Goal: Task Accomplishment & Management: Use online tool/utility

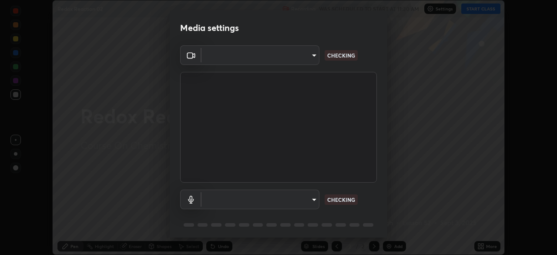
scroll to position [31, 0]
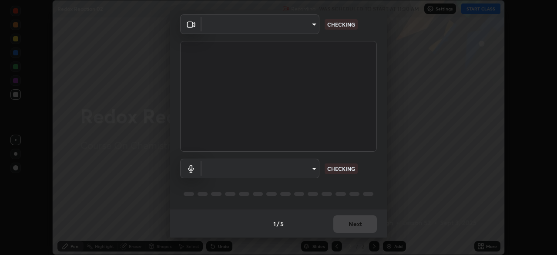
type input "b8f277cd8c291a0c7ed6159829793d80adb5f71bb500324d50d569f5a67401a8"
click at [293, 169] on body "Erase all Redox Reaction 02 Recording WAS SCHEDULED TO START AT 11:30 AM Settin…" at bounding box center [278, 127] width 557 height 255
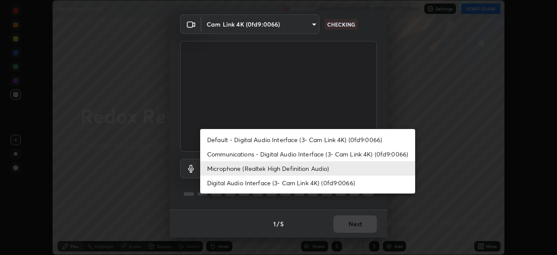
click at [270, 154] on li "Communications - Digital Audio Interface (3- Cam Link 4K) (0fd9:0066)" at bounding box center [307, 154] width 215 height 14
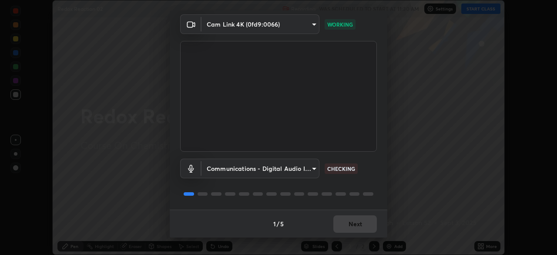
click at [289, 168] on body "Erase all Redox Reaction 02 Recording WAS SCHEDULED TO START AT 11:30 AM Settin…" at bounding box center [278, 127] width 557 height 255
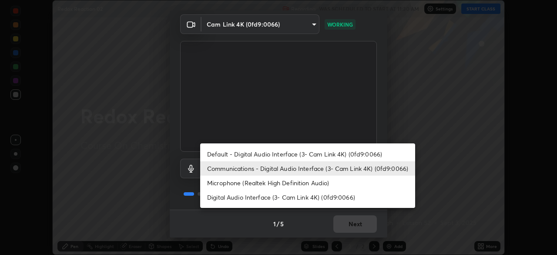
click at [260, 189] on li "Microphone (Realtek High Definition Audio)" at bounding box center [307, 182] width 215 height 14
type input "fc52b274e6785426ab2a4e79817368e636d678bdf91b48eb752f9e2a363405e0"
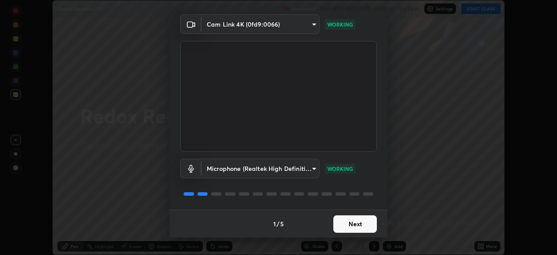
click at [354, 224] on button "Next" at bounding box center [356, 223] width 44 height 17
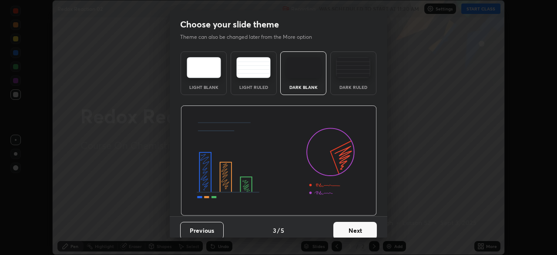
click at [366, 222] on button "Next" at bounding box center [356, 230] width 44 height 17
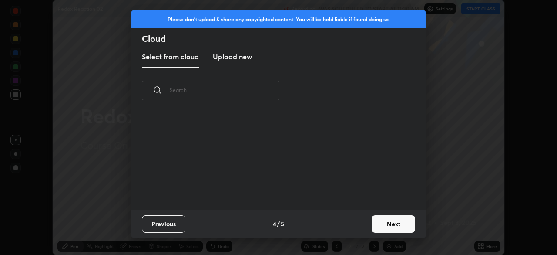
click at [374, 224] on button "Next" at bounding box center [394, 223] width 44 height 17
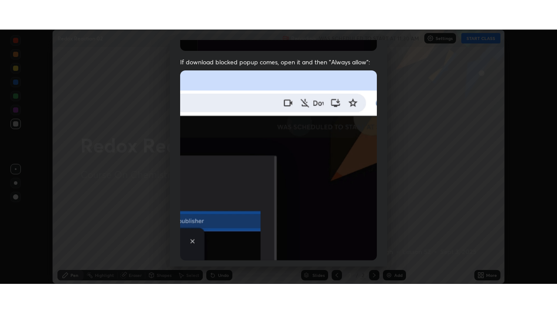
scroll to position [209, 0]
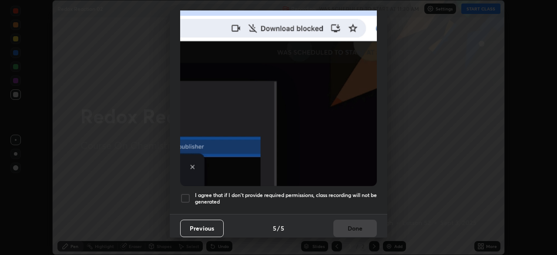
click at [185, 196] on div at bounding box center [185, 198] width 10 height 10
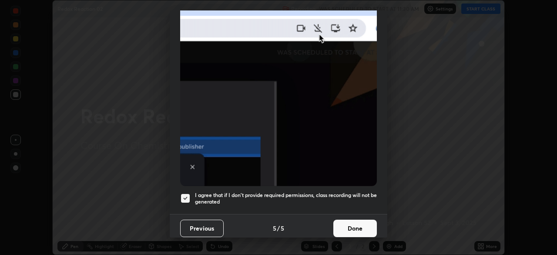
click at [347, 226] on button "Done" at bounding box center [356, 227] width 44 height 17
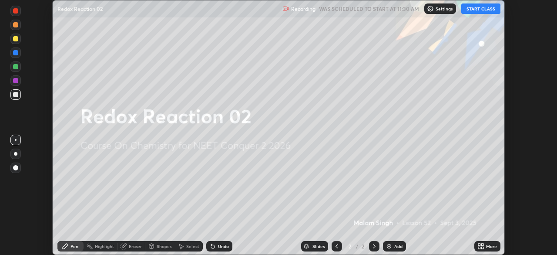
click at [481, 9] on button "START CLASS" at bounding box center [481, 8] width 39 height 10
click at [479, 247] on icon at bounding box center [480, 247] width 2 height 2
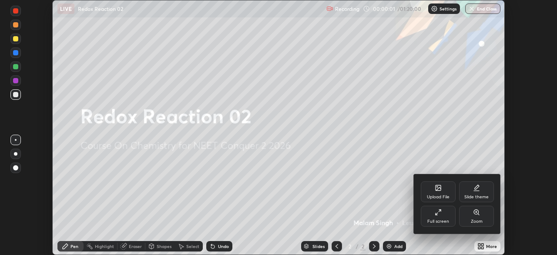
click at [440, 221] on div "Full screen" at bounding box center [439, 221] width 22 height 4
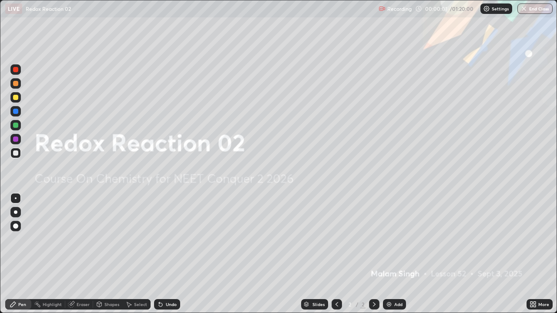
scroll to position [0, 0]
click at [388, 254] on img at bounding box center [389, 304] width 7 height 7
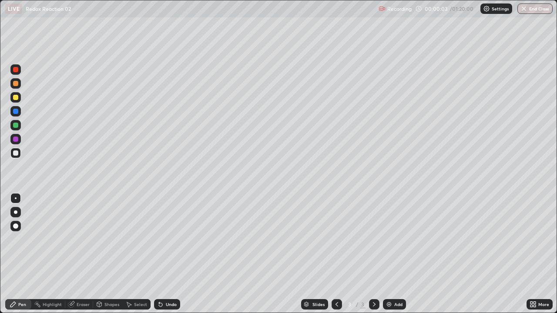
click at [19, 215] on div at bounding box center [15, 212] width 10 height 10
click at [13, 83] on div at bounding box center [15, 83] width 5 height 5
click at [112, 254] on div "Shapes" at bounding box center [108, 305] width 30 height 10
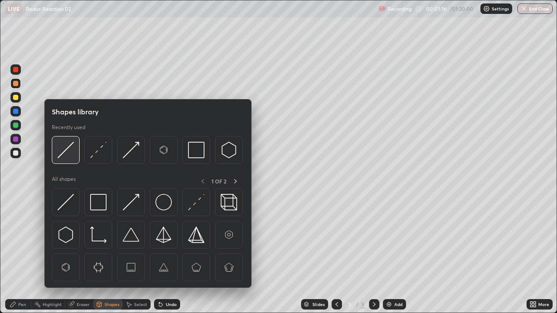
click at [71, 154] on img at bounding box center [65, 150] width 17 height 17
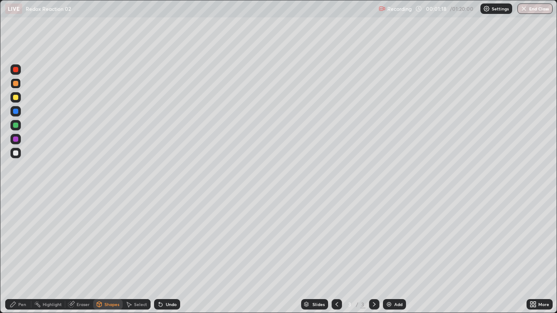
click at [15, 254] on icon at bounding box center [13, 304] width 7 height 7
click at [166, 254] on div "Undo" at bounding box center [171, 305] width 11 height 4
click at [112, 254] on div "Shapes" at bounding box center [108, 305] width 30 height 10
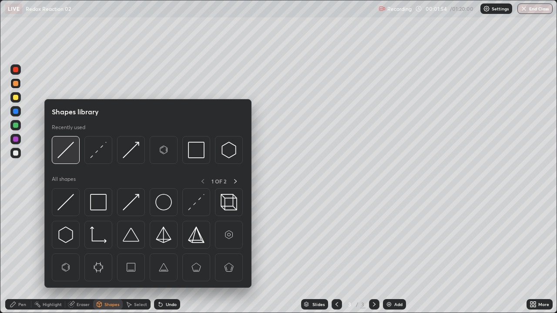
click at [66, 151] on img at bounding box center [65, 150] width 17 height 17
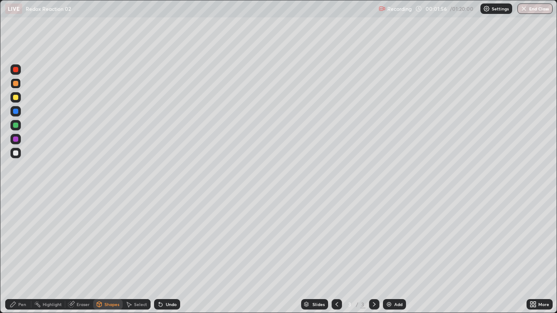
click at [22, 254] on div "Pen" at bounding box center [22, 305] width 8 height 4
click at [108, 254] on div "Shapes" at bounding box center [111, 305] width 15 height 4
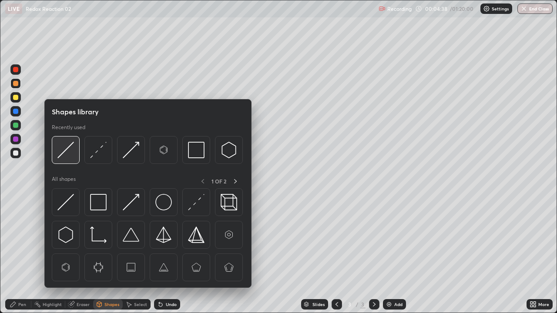
click at [69, 146] on img at bounding box center [65, 150] width 17 height 17
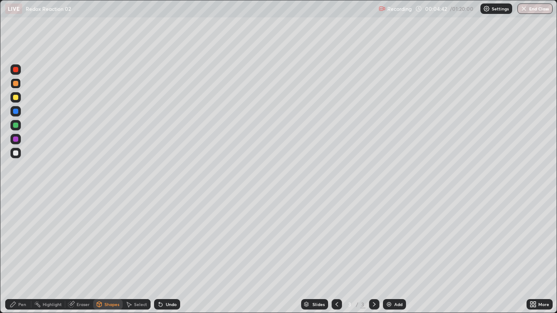
click at [26, 254] on div "Pen" at bounding box center [22, 305] width 8 height 4
click at [14, 157] on div at bounding box center [15, 153] width 10 height 10
click at [15, 98] on div at bounding box center [15, 97] width 5 height 5
click at [77, 254] on div "Eraser" at bounding box center [83, 305] width 13 height 4
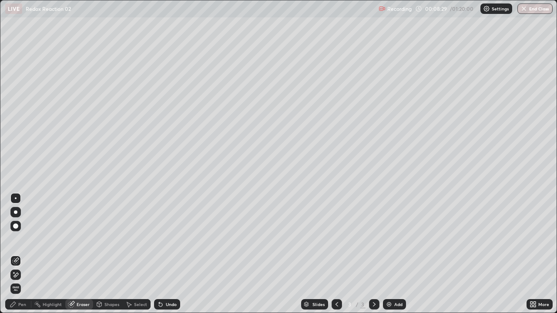
click at [23, 254] on div "Pen" at bounding box center [22, 305] width 8 height 4
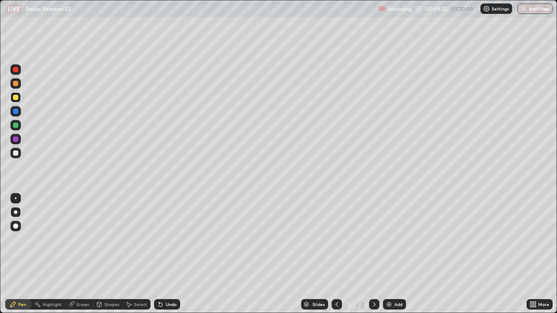
click at [15, 158] on div at bounding box center [15, 153] width 10 height 10
click at [81, 254] on div "Eraser" at bounding box center [83, 305] width 13 height 4
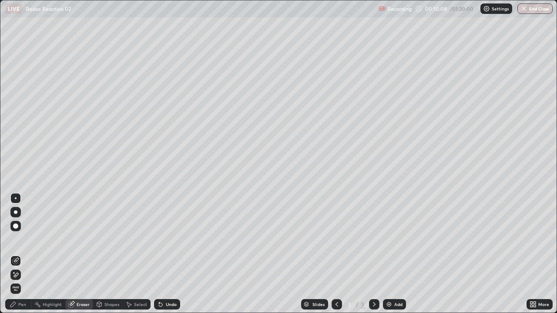
click at [21, 254] on div "Pen" at bounding box center [22, 305] width 8 height 4
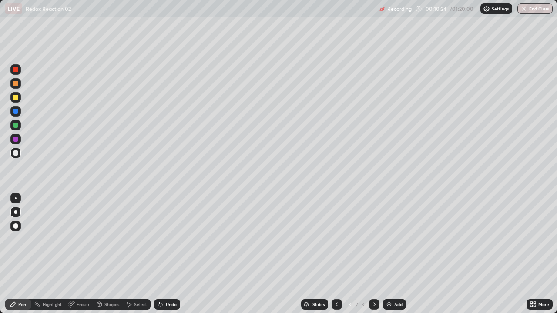
click at [80, 254] on div "Eraser" at bounding box center [83, 305] width 13 height 4
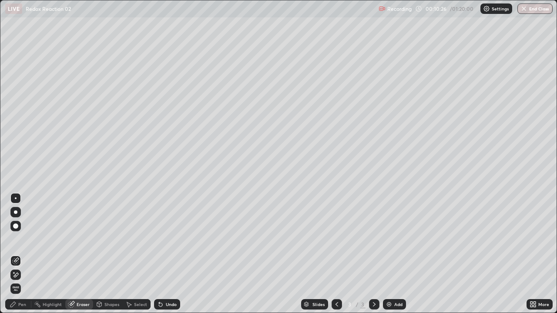
click at [15, 254] on div "Pen" at bounding box center [18, 305] width 26 height 10
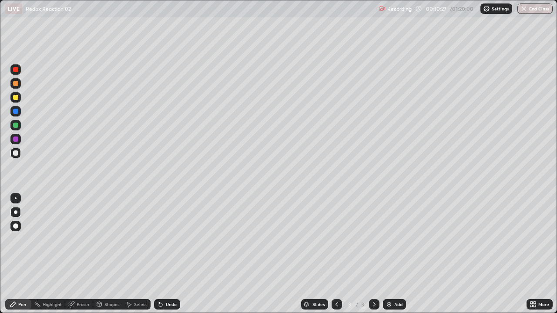
click at [15, 85] on div at bounding box center [15, 83] width 5 height 5
click at [19, 151] on div at bounding box center [15, 153] width 10 height 10
click at [13, 101] on div at bounding box center [15, 97] width 10 height 10
click at [15, 84] on div at bounding box center [15, 83] width 5 height 5
click at [15, 152] on div at bounding box center [15, 153] width 5 height 5
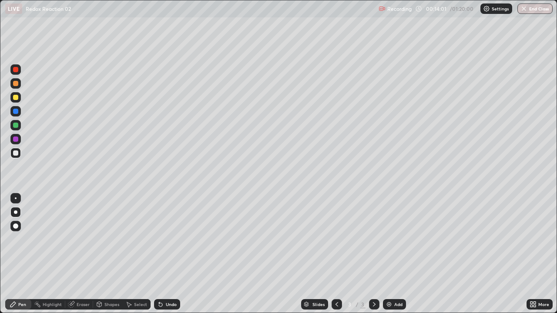
click at [17, 100] on div at bounding box center [15, 97] width 5 height 5
click at [88, 254] on div "Eraser" at bounding box center [83, 305] width 13 height 4
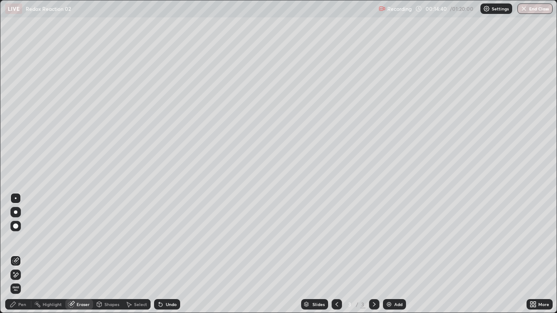
click at [26, 254] on div "Pen" at bounding box center [22, 305] width 8 height 4
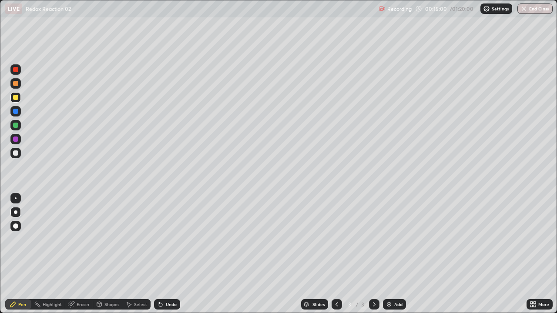
click at [389, 254] on img at bounding box center [389, 304] width 7 height 7
click at [15, 154] on div at bounding box center [15, 153] width 5 height 5
click at [13, 101] on div at bounding box center [15, 97] width 10 height 10
click at [336, 254] on icon at bounding box center [337, 304] width 7 height 7
click at [374, 254] on icon at bounding box center [374, 304] width 7 height 7
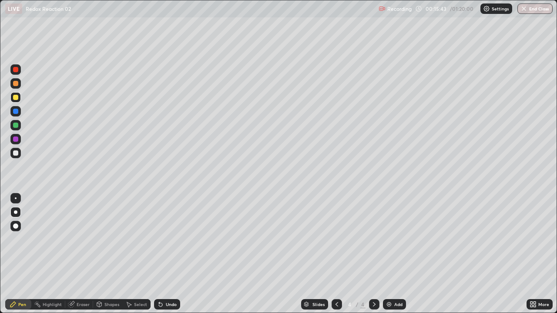
click at [19, 152] on div at bounding box center [15, 153] width 10 height 10
click at [337, 254] on icon at bounding box center [337, 304] width 7 height 7
click at [374, 254] on icon at bounding box center [374, 304] width 7 height 7
click at [15, 100] on div at bounding box center [15, 97] width 5 height 5
click at [16, 154] on div at bounding box center [15, 153] width 5 height 5
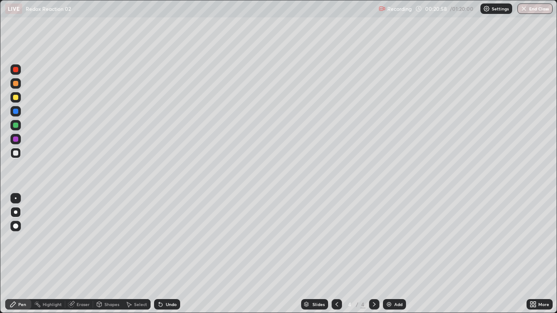
click at [12, 125] on div at bounding box center [15, 125] width 10 height 10
click at [336, 254] on icon at bounding box center [337, 304] width 7 height 7
click at [17, 157] on div at bounding box center [15, 153] width 10 height 10
click at [15, 130] on div at bounding box center [15, 125] width 10 height 10
click at [15, 81] on div at bounding box center [15, 83] width 5 height 5
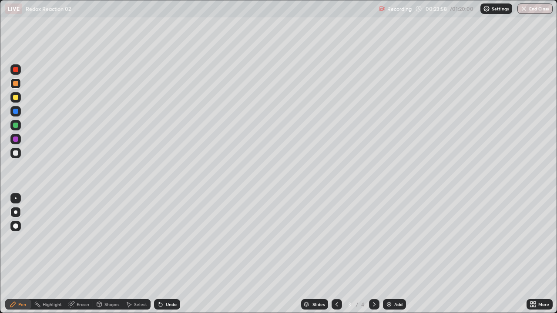
click at [18, 157] on div at bounding box center [15, 153] width 10 height 10
click at [373, 254] on icon at bounding box center [374, 305] width 3 height 4
click at [388, 254] on div "Add" at bounding box center [394, 305] width 23 height 10
click at [15, 84] on div at bounding box center [15, 83] width 5 height 5
click at [15, 155] on div at bounding box center [15, 153] width 5 height 5
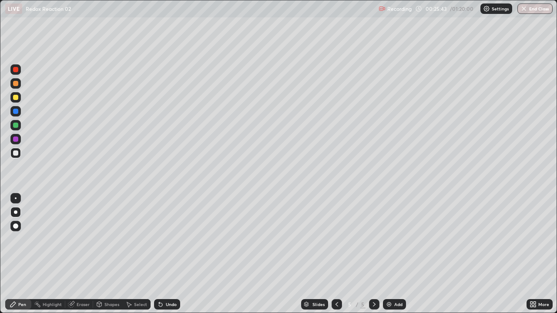
click at [15, 98] on div at bounding box center [15, 97] width 5 height 5
click at [14, 153] on div at bounding box center [15, 153] width 5 height 5
click at [16, 84] on div at bounding box center [15, 83] width 5 height 5
click at [17, 154] on div at bounding box center [15, 153] width 5 height 5
click at [13, 135] on div at bounding box center [15, 139] width 10 height 10
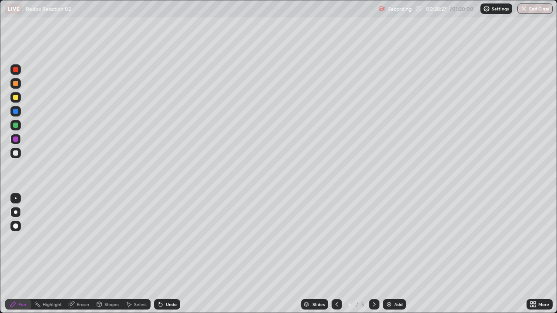
click at [14, 153] on div at bounding box center [15, 153] width 5 height 5
click at [14, 125] on div at bounding box center [15, 125] width 5 height 5
click at [11, 155] on div at bounding box center [15, 153] width 10 height 10
click at [12, 86] on div at bounding box center [15, 83] width 10 height 10
click at [388, 254] on img at bounding box center [389, 304] width 7 height 7
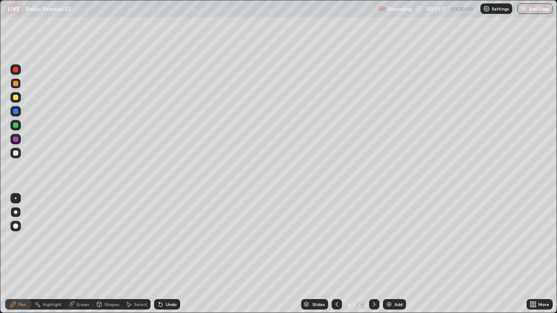
click at [15, 152] on div at bounding box center [15, 153] width 5 height 5
click at [77, 254] on div "Eraser" at bounding box center [83, 305] width 13 height 4
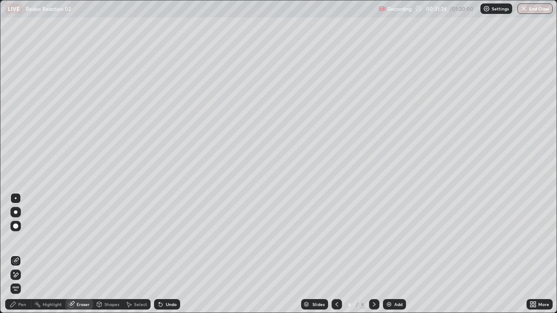
click at [24, 254] on div "Pen" at bounding box center [22, 305] width 8 height 4
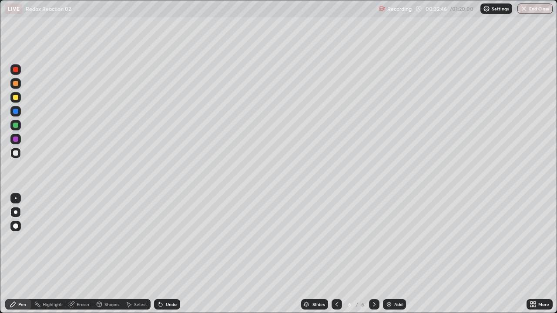
click at [85, 254] on div "Eraser" at bounding box center [83, 305] width 13 height 4
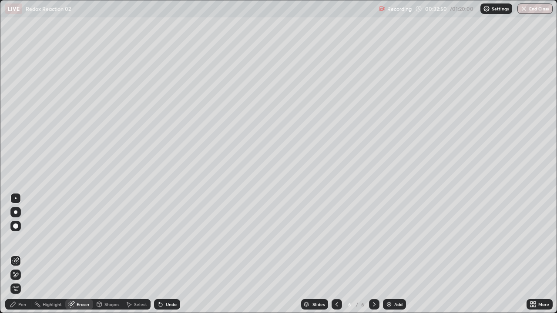
click at [20, 254] on div "Pen" at bounding box center [22, 305] width 8 height 4
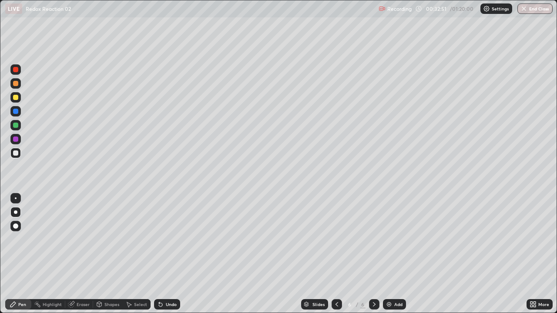
click at [20, 84] on div at bounding box center [15, 83] width 10 height 10
click at [12, 86] on div at bounding box center [15, 83] width 10 height 10
click at [81, 254] on div "Eraser" at bounding box center [83, 305] width 13 height 4
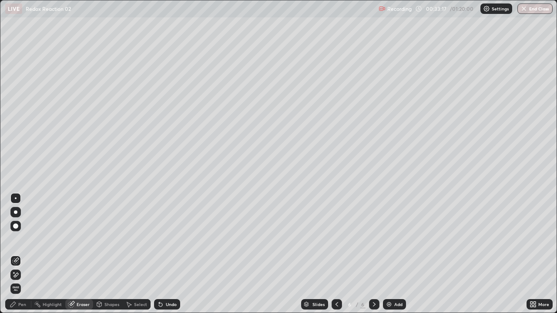
click at [27, 254] on div "Pen" at bounding box center [18, 305] width 26 height 10
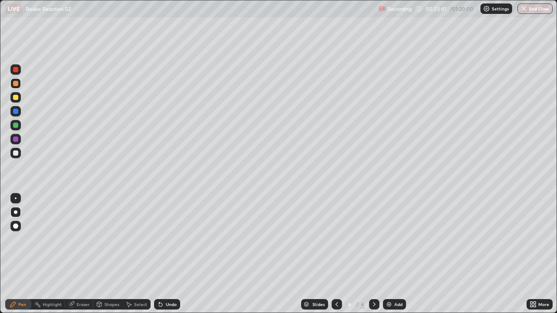
click at [16, 155] on div at bounding box center [15, 153] width 5 height 5
click at [108, 254] on div "Shapes" at bounding box center [111, 305] width 15 height 4
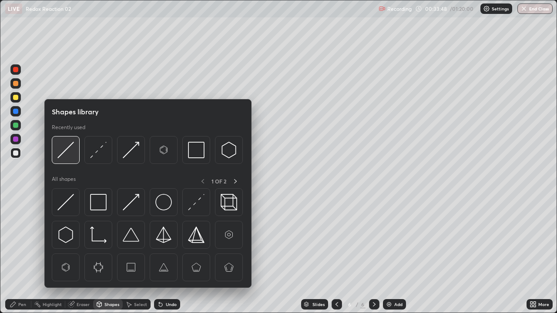
click at [62, 154] on img at bounding box center [65, 150] width 17 height 17
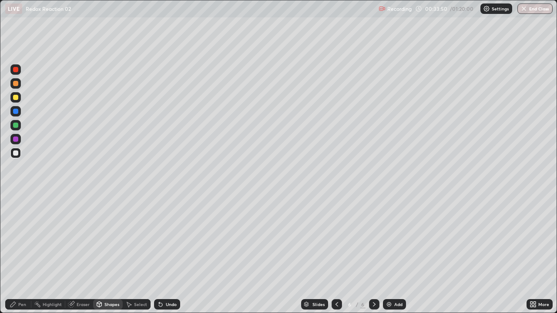
click at [20, 254] on div "Pen" at bounding box center [22, 305] width 8 height 4
click at [13, 96] on div at bounding box center [15, 97] width 5 height 5
click at [16, 153] on div at bounding box center [15, 153] width 5 height 5
click at [15, 97] on div at bounding box center [15, 97] width 5 height 5
click at [16, 155] on div at bounding box center [15, 153] width 5 height 5
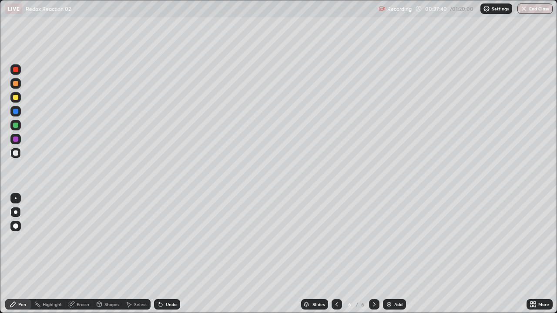
click at [14, 96] on div at bounding box center [15, 97] width 5 height 5
click at [18, 152] on div at bounding box center [15, 153] width 5 height 5
click at [17, 125] on div at bounding box center [15, 125] width 5 height 5
click at [391, 254] on img at bounding box center [389, 304] width 7 height 7
click at [16, 84] on div at bounding box center [15, 83] width 5 height 5
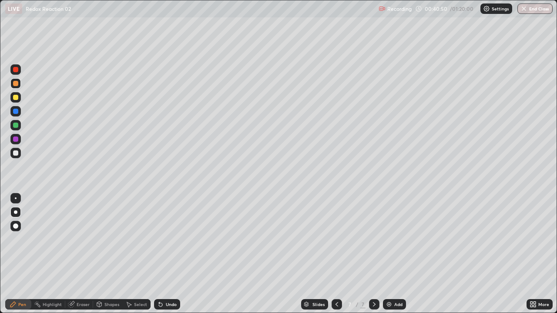
click at [16, 153] on div at bounding box center [15, 153] width 5 height 5
click at [18, 96] on div at bounding box center [15, 97] width 5 height 5
click at [15, 150] on div at bounding box center [15, 153] width 10 height 10
click at [15, 125] on div at bounding box center [15, 125] width 5 height 5
click at [19, 152] on div at bounding box center [15, 153] width 10 height 10
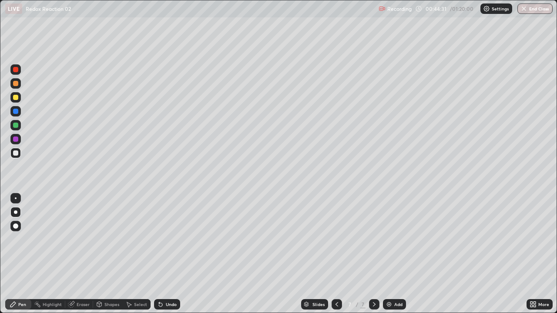
click at [15, 139] on div at bounding box center [15, 139] width 5 height 5
click at [336, 254] on icon at bounding box center [337, 304] width 7 height 7
click at [374, 254] on icon at bounding box center [374, 304] width 7 height 7
click at [388, 254] on div "Add" at bounding box center [394, 305] width 23 height 10
click at [17, 85] on div at bounding box center [15, 83] width 5 height 5
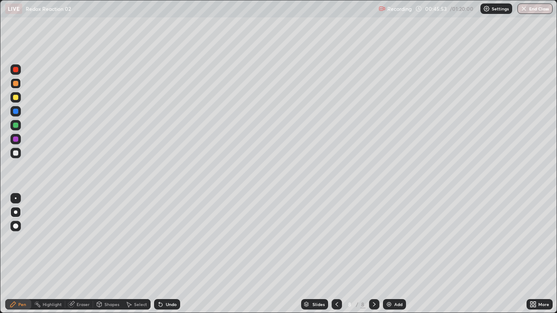
click at [17, 154] on div at bounding box center [15, 153] width 5 height 5
click at [17, 97] on div at bounding box center [15, 97] width 5 height 5
click at [14, 152] on div at bounding box center [15, 153] width 5 height 5
click at [12, 128] on div at bounding box center [15, 125] width 10 height 10
click at [80, 254] on div "Eraser" at bounding box center [83, 305] width 13 height 4
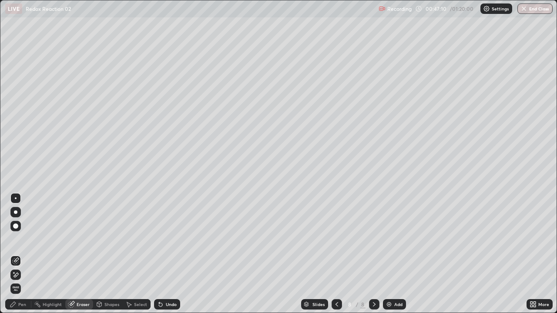
click at [20, 254] on div "Pen" at bounding box center [18, 305] width 26 height 10
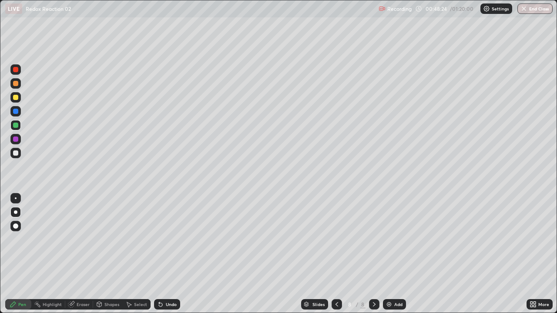
click at [17, 87] on div at bounding box center [15, 83] width 10 height 10
click at [393, 254] on div "Add" at bounding box center [394, 305] width 23 height 10
click at [14, 152] on div at bounding box center [15, 153] width 5 height 5
click at [14, 97] on div at bounding box center [15, 97] width 5 height 5
click at [15, 153] on div at bounding box center [15, 153] width 5 height 5
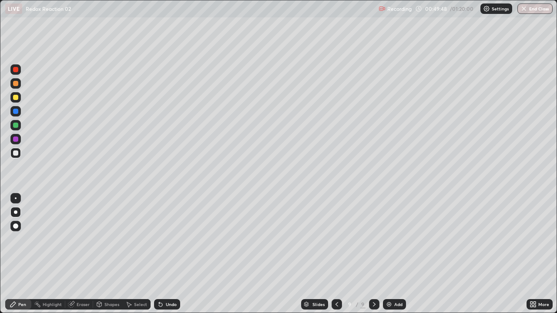
click at [15, 102] on div at bounding box center [15, 97] width 10 height 10
click at [20, 152] on div at bounding box center [15, 153] width 10 height 10
click at [16, 140] on div at bounding box center [15, 139] width 5 height 5
click at [19, 157] on div at bounding box center [15, 153] width 10 height 10
click at [13, 128] on div at bounding box center [15, 125] width 10 height 10
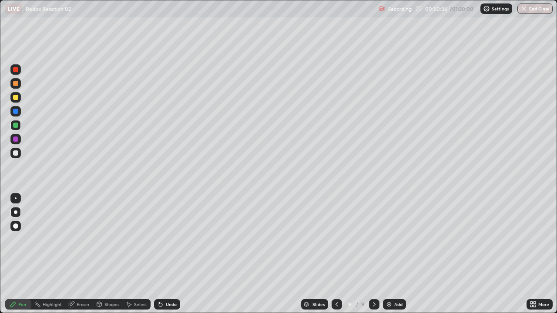
click at [16, 157] on div at bounding box center [15, 153] width 10 height 10
click at [17, 138] on div at bounding box center [15, 139] width 5 height 5
click at [16, 155] on div at bounding box center [15, 153] width 5 height 5
click at [15, 126] on div at bounding box center [15, 125] width 5 height 5
click at [15, 154] on div at bounding box center [15, 153] width 5 height 5
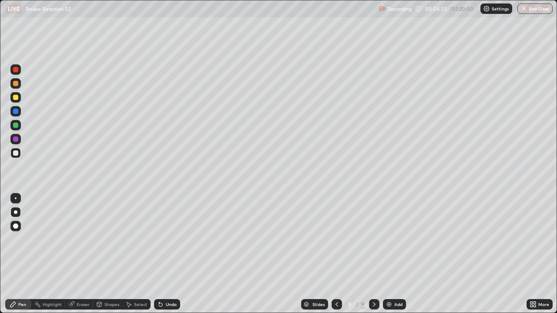
click at [16, 127] on div at bounding box center [15, 125] width 5 height 5
click at [16, 84] on div at bounding box center [15, 83] width 5 height 5
click at [387, 254] on img at bounding box center [389, 304] width 7 height 7
click at [16, 148] on div at bounding box center [15, 153] width 10 height 10
click at [13, 100] on div at bounding box center [15, 97] width 10 height 10
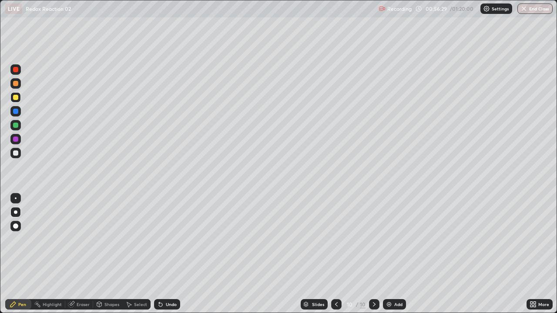
click at [19, 110] on div at bounding box center [15, 111] width 10 height 10
click at [15, 153] on div at bounding box center [15, 153] width 5 height 5
click at [77, 254] on div "Eraser" at bounding box center [79, 305] width 28 height 10
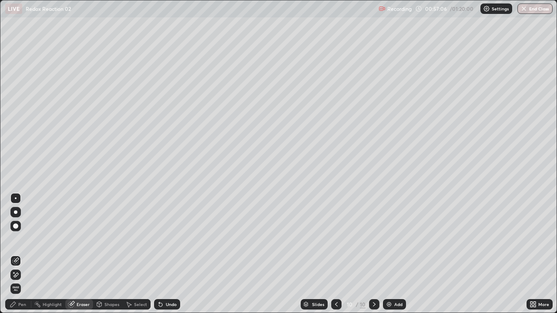
click at [23, 254] on div "Pen" at bounding box center [22, 305] width 8 height 4
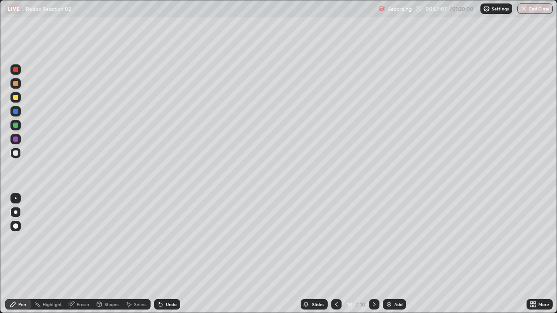
click at [17, 94] on div at bounding box center [15, 97] width 10 height 10
click at [14, 126] on div at bounding box center [15, 125] width 5 height 5
click at [16, 153] on div at bounding box center [15, 153] width 5 height 5
click at [15, 85] on div at bounding box center [15, 83] width 5 height 5
click at [18, 157] on div at bounding box center [15, 153] width 10 height 10
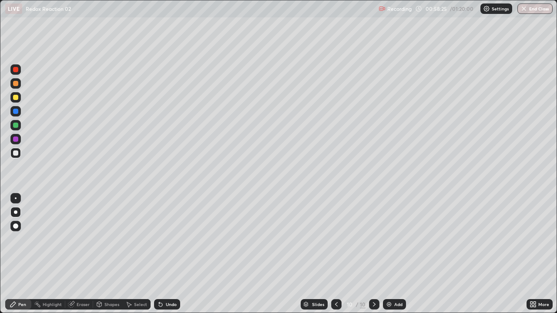
click at [12, 124] on div at bounding box center [15, 125] width 10 height 10
click at [15, 153] on div at bounding box center [15, 153] width 5 height 5
click at [86, 254] on div "Eraser" at bounding box center [83, 305] width 13 height 4
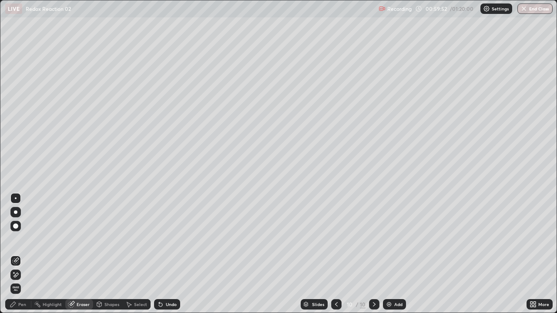
click at [21, 254] on div "Pen" at bounding box center [18, 305] width 26 height 10
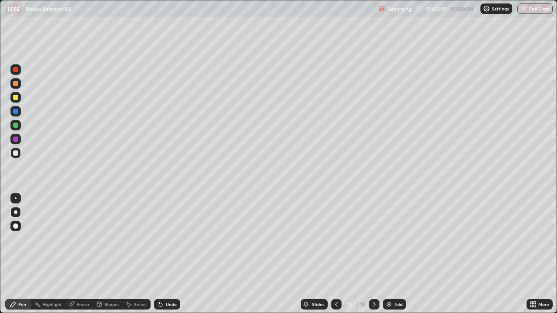
click at [16, 98] on div at bounding box center [15, 97] width 5 height 5
click at [15, 126] on div at bounding box center [15, 125] width 5 height 5
click at [89, 254] on div "Eraser" at bounding box center [83, 305] width 13 height 4
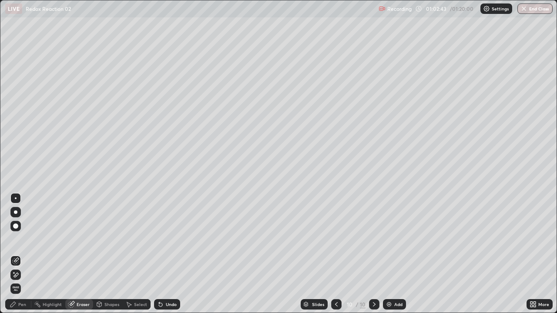
click at [24, 254] on div "Pen" at bounding box center [22, 305] width 8 height 4
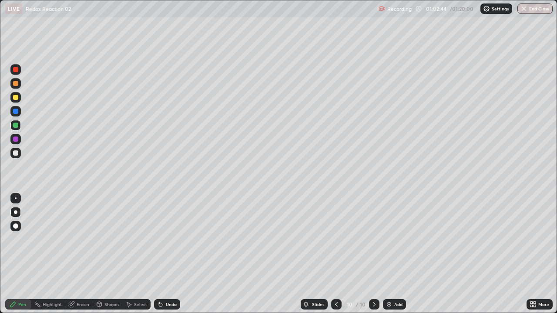
click at [15, 153] on div at bounding box center [15, 153] width 5 height 5
click at [89, 254] on div "Eraser" at bounding box center [83, 305] width 13 height 4
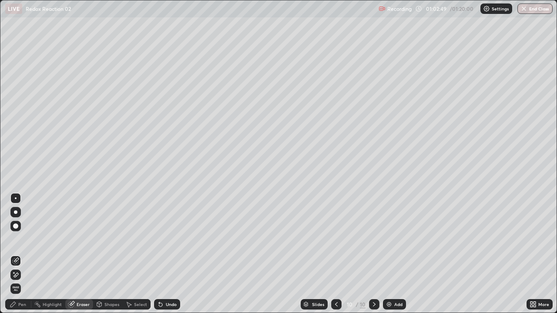
click at [17, 254] on div "Pen" at bounding box center [18, 305] width 26 height 10
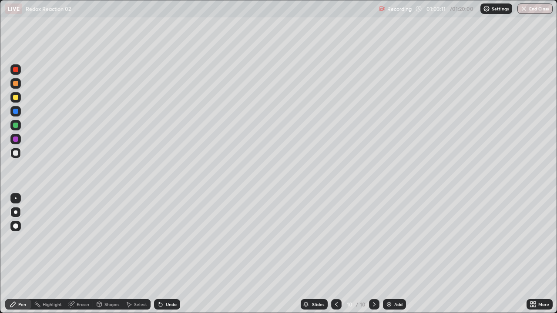
click at [393, 254] on div "Add" at bounding box center [394, 305] width 23 height 10
click at [14, 83] on div at bounding box center [15, 83] width 5 height 5
click at [82, 254] on div "Eraser" at bounding box center [83, 305] width 13 height 4
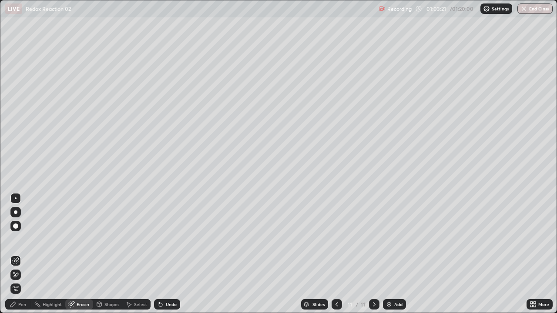
click at [23, 254] on div "Pen" at bounding box center [22, 305] width 8 height 4
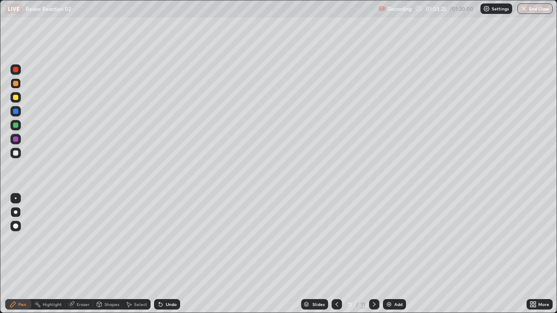
click at [16, 152] on div at bounding box center [15, 153] width 5 height 5
click at [19, 83] on div at bounding box center [15, 83] width 10 height 10
click at [14, 154] on div at bounding box center [15, 153] width 5 height 5
click at [19, 99] on div at bounding box center [15, 97] width 10 height 10
click at [20, 154] on div at bounding box center [15, 153] width 10 height 10
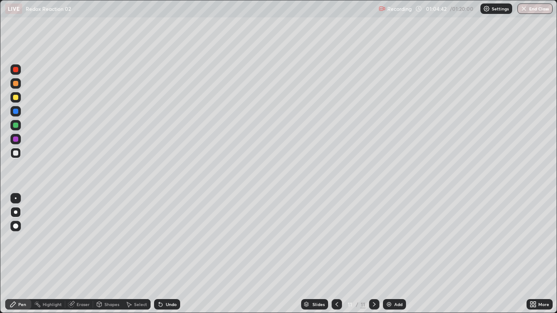
click at [78, 254] on div "Eraser" at bounding box center [83, 305] width 13 height 4
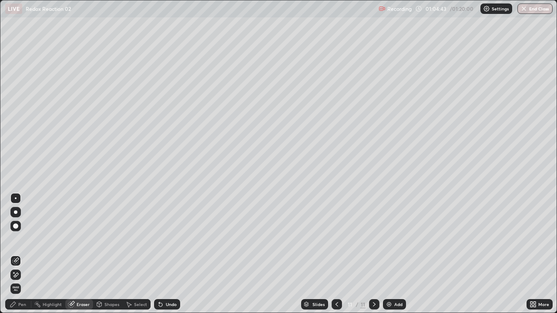
click at [20, 254] on div "Pen" at bounding box center [22, 305] width 8 height 4
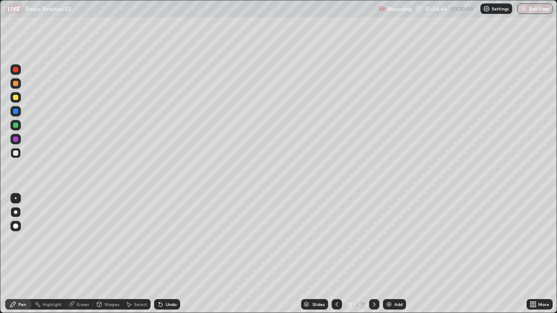
click at [17, 99] on div at bounding box center [15, 97] width 5 height 5
click at [17, 153] on div at bounding box center [15, 153] width 5 height 5
click at [15, 94] on div at bounding box center [15, 97] width 10 height 10
click at [16, 158] on div at bounding box center [15, 153] width 10 height 10
click at [16, 98] on div at bounding box center [15, 97] width 5 height 5
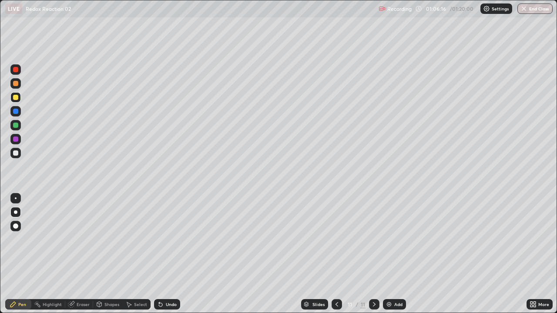
click at [15, 142] on div at bounding box center [15, 139] width 5 height 5
click at [20, 151] on div at bounding box center [15, 153] width 10 height 10
click at [15, 128] on div at bounding box center [15, 125] width 10 height 10
click at [15, 152] on div at bounding box center [15, 153] width 5 height 5
click at [85, 254] on div "Eraser" at bounding box center [83, 305] width 13 height 4
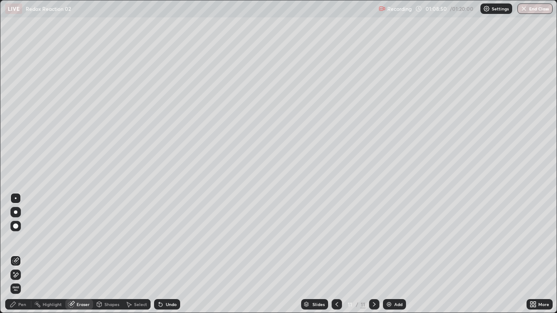
click at [22, 254] on div "Pen" at bounding box center [22, 305] width 8 height 4
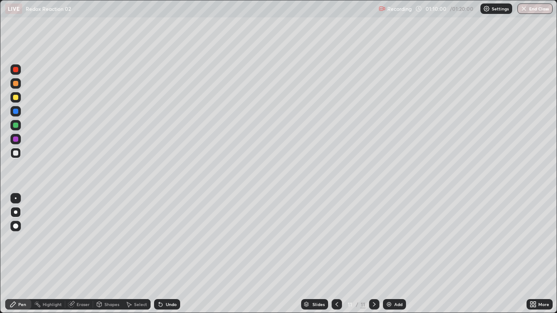
click at [15, 98] on div at bounding box center [15, 97] width 5 height 5
click at [17, 138] on div at bounding box center [15, 139] width 5 height 5
click at [336, 254] on icon at bounding box center [337, 305] width 3 height 4
click at [335, 254] on icon at bounding box center [337, 304] width 7 height 7
click at [334, 254] on div at bounding box center [337, 305] width 10 height 10
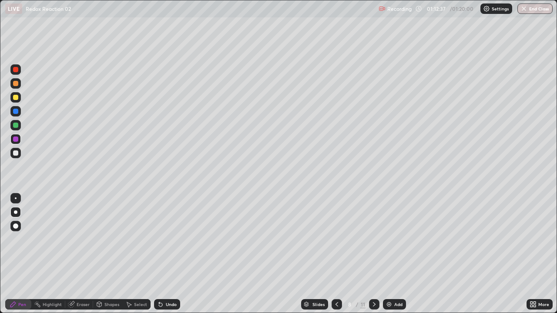
click at [337, 254] on div at bounding box center [337, 304] width 10 height 17
click at [336, 254] on div at bounding box center [337, 304] width 10 height 17
click at [332, 254] on div at bounding box center [337, 305] width 10 height 10
click at [336, 254] on div at bounding box center [337, 305] width 10 height 10
click at [338, 254] on icon at bounding box center [337, 304] width 7 height 7
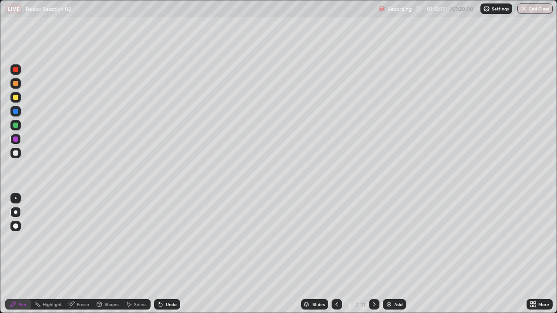
click at [374, 254] on icon at bounding box center [374, 304] width 7 height 7
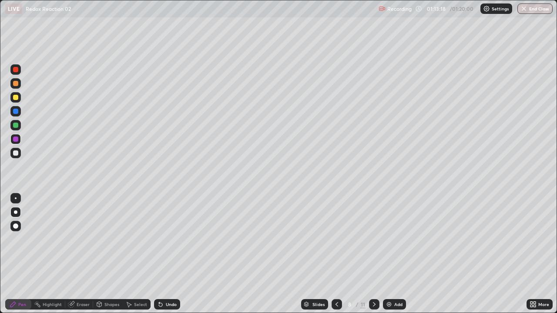
click at [377, 254] on div at bounding box center [374, 305] width 10 height 10
click at [377, 254] on icon at bounding box center [374, 304] width 7 height 7
click at [374, 254] on icon at bounding box center [374, 304] width 7 height 7
click at [376, 254] on icon at bounding box center [374, 304] width 7 height 7
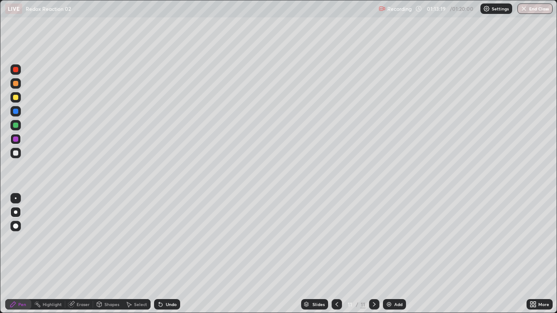
click at [394, 254] on div "Add" at bounding box center [398, 305] width 8 height 4
click at [14, 84] on div at bounding box center [15, 83] width 5 height 5
click at [13, 155] on div at bounding box center [15, 153] width 5 height 5
click at [103, 254] on div "Shapes" at bounding box center [108, 305] width 30 height 10
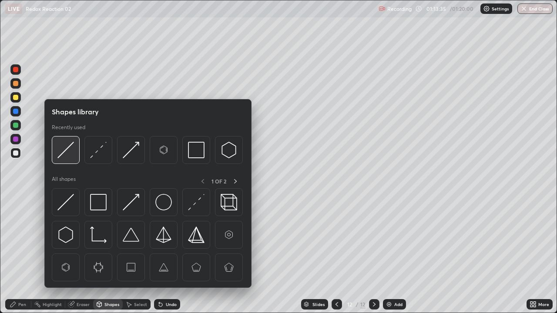
click at [64, 150] on img at bounding box center [65, 150] width 17 height 17
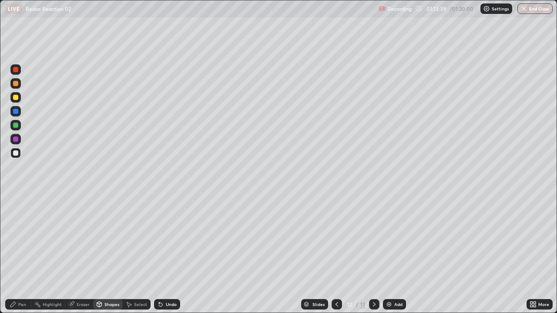
click at [16, 254] on icon at bounding box center [13, 304] width 7 height 7
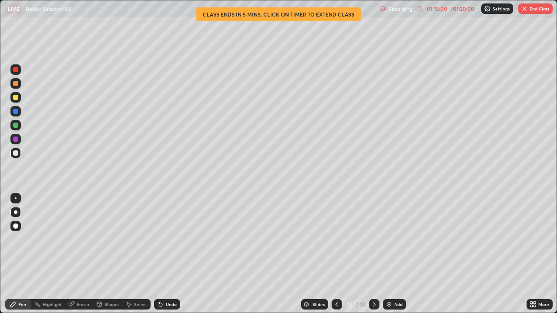
click at [14, 101] on div at bounding box center [15, 97] width 10 height 10
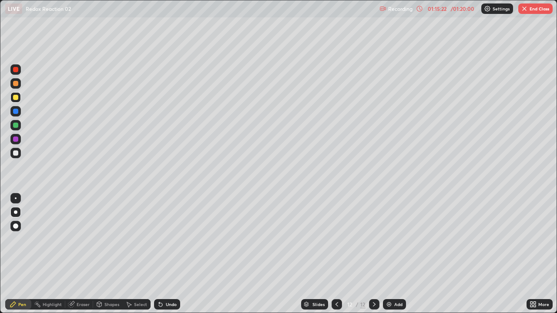
click at [19, 154] on div at bounding box center [15, 153] width 10 height 10
click at [18, 129] on div at bounding box center [15, 125] width 10 height 10
click at [19, 158] on div at bounding box center [15, 153] width 10 height 10
click at [530, 13] on button "End Class" at bounding box center [536, 8] width 34 height 10
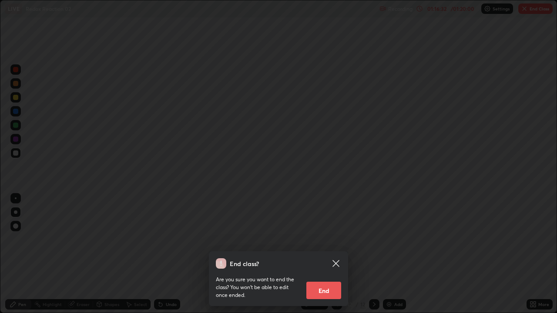
click at [324, 254] on button "End" at bounding box center [324, 290] width 35 height 17
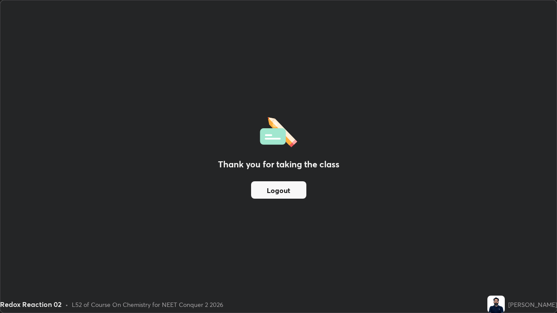
click at [281, 189] on button "Logout" at bounding box center [278, 190] width 55 height 17
click at [286, 185] on button "Logout" at bounding box center [278, 190] width 55 height 17
